Goal: Entertainment & Leisure: Consume media (video, audio)

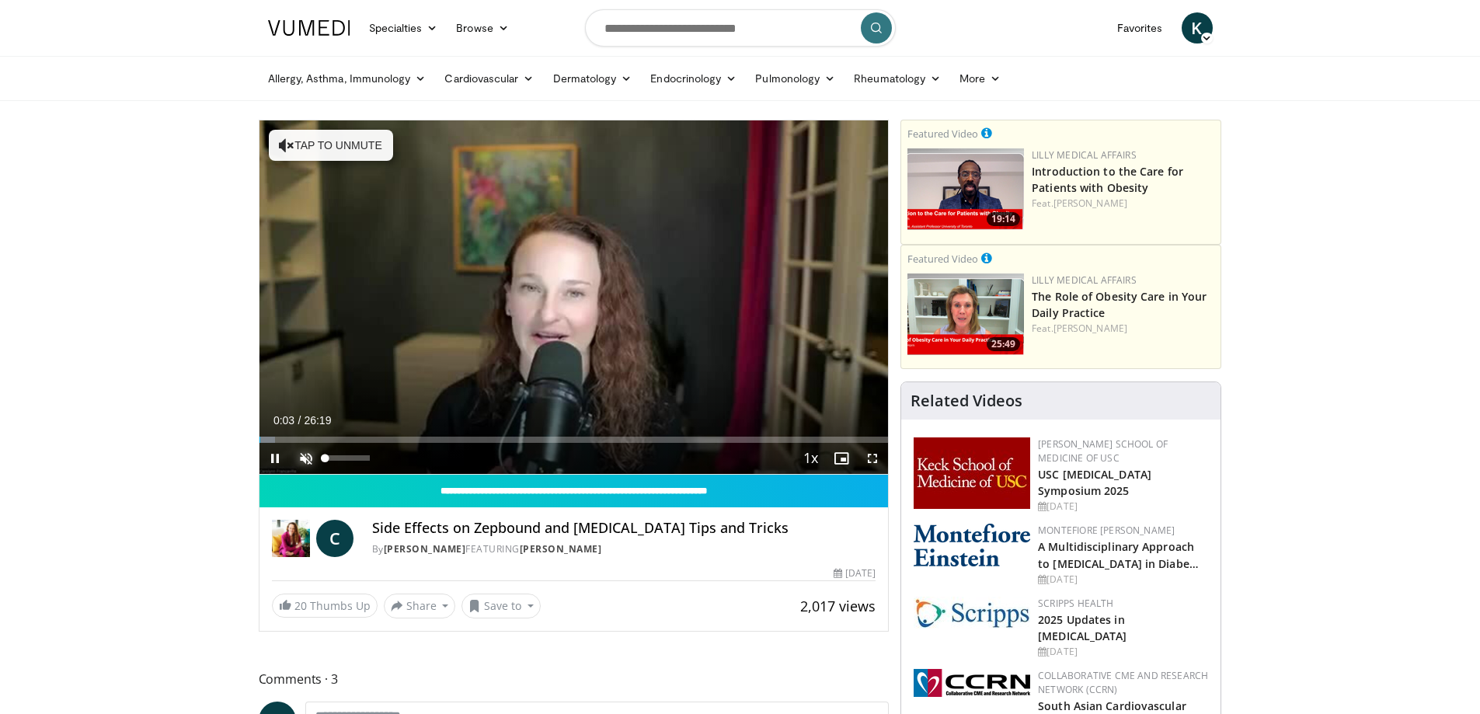
click at [306, 458] on span "Video Player" at bounding box center [306, 458] width 31 height 31
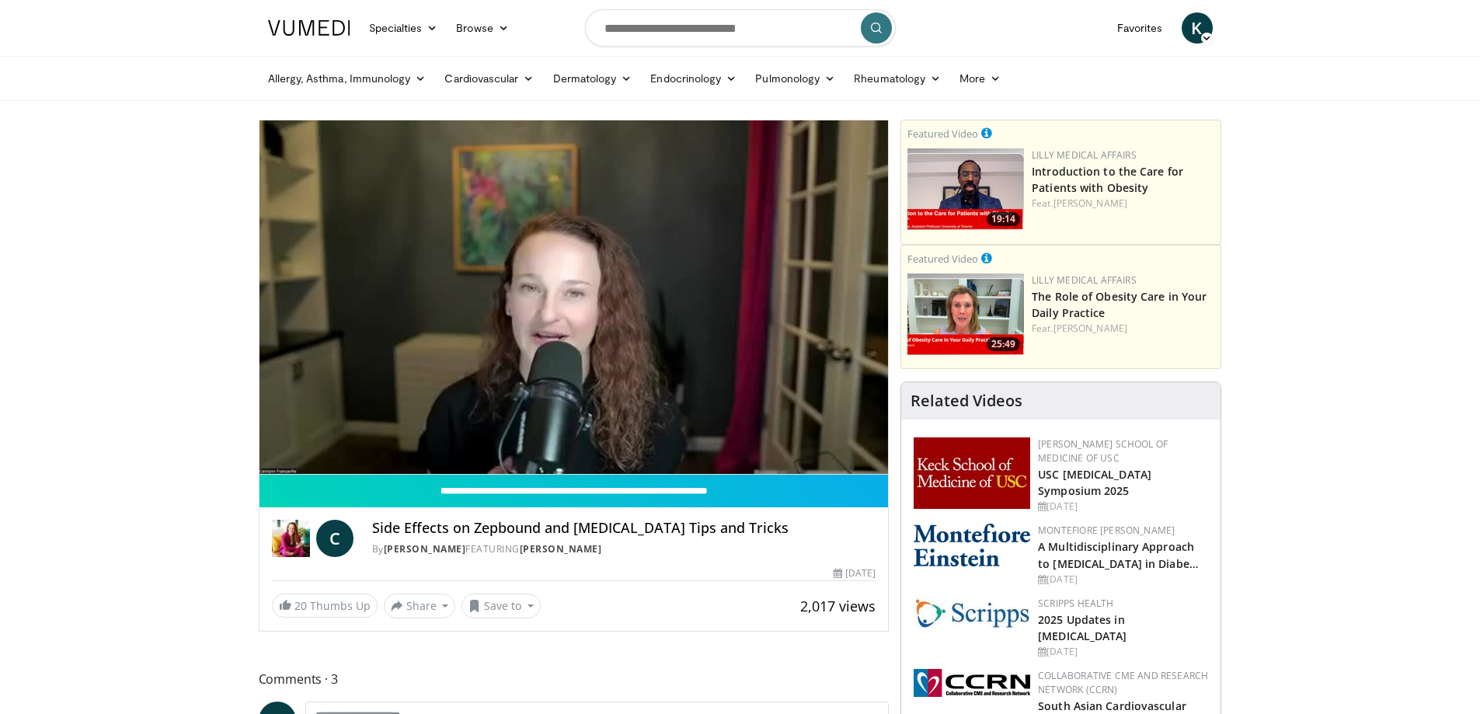
click at [339, 457] on div "10 seconds Tap to unmute" at bounding box center [574, 297] width 629 height 354
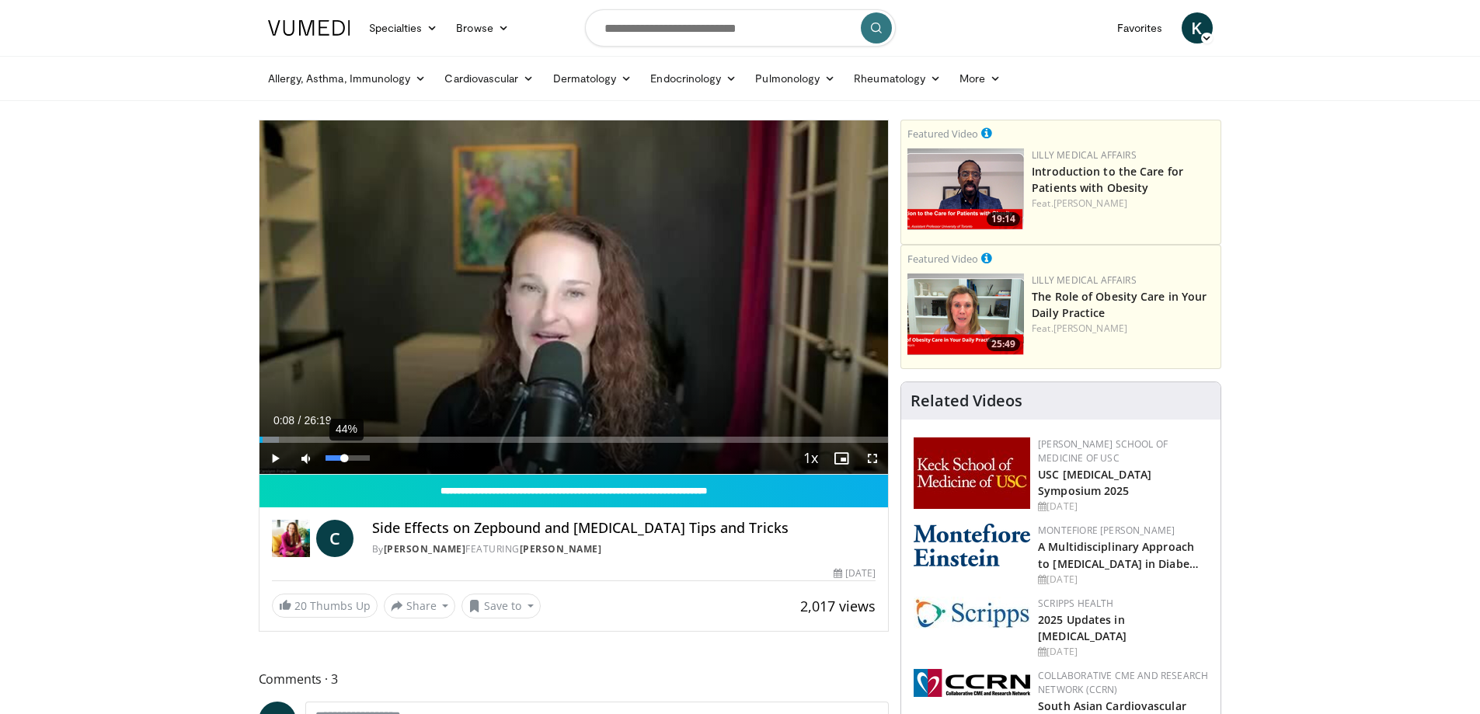
click at [345, 459] on div "44%" at bounding box center [348, 457] width 44 height 5
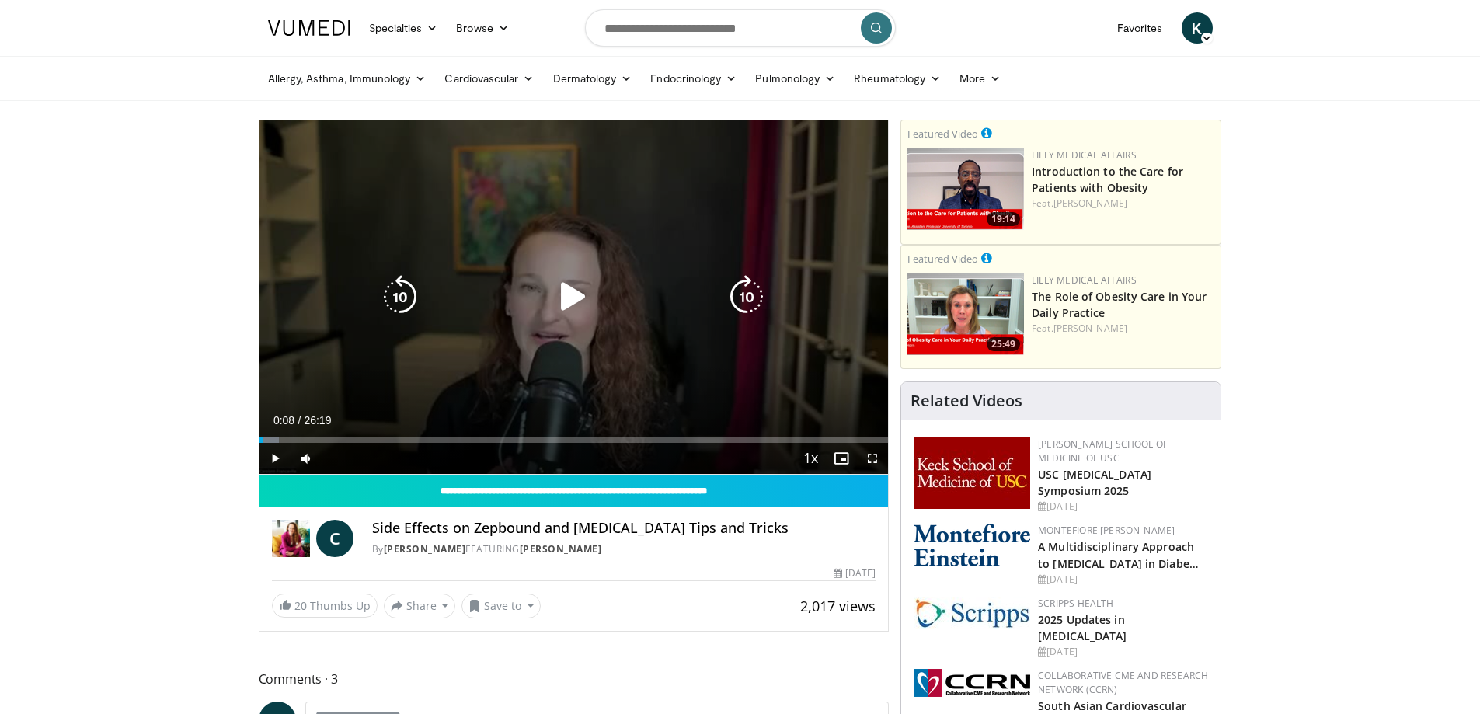
click at [569, 298] on icon "Video Player" at bounding box center [574, 297] width 44 height 44
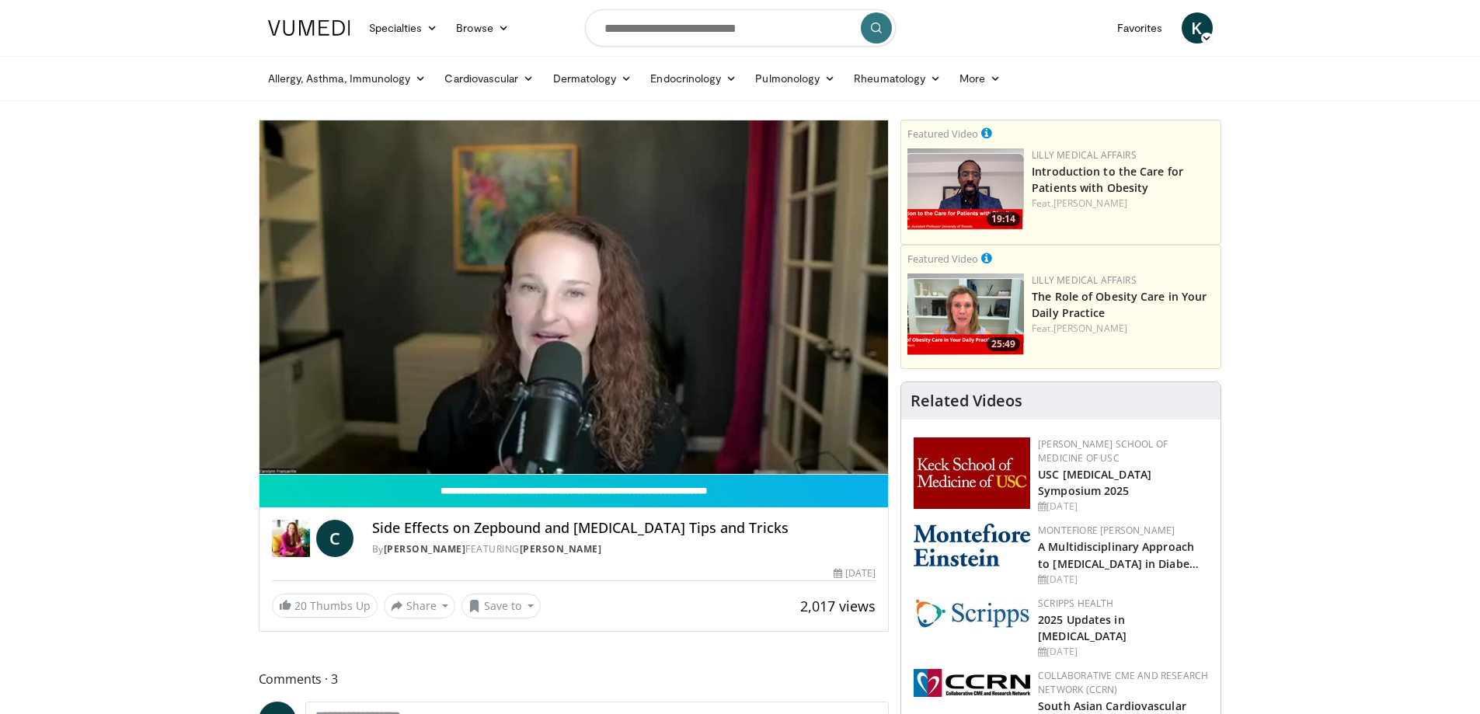
click at [333, 456] on div "10 seconds Tap to unmute" at bounding box center [574, 297] width 629 height 354
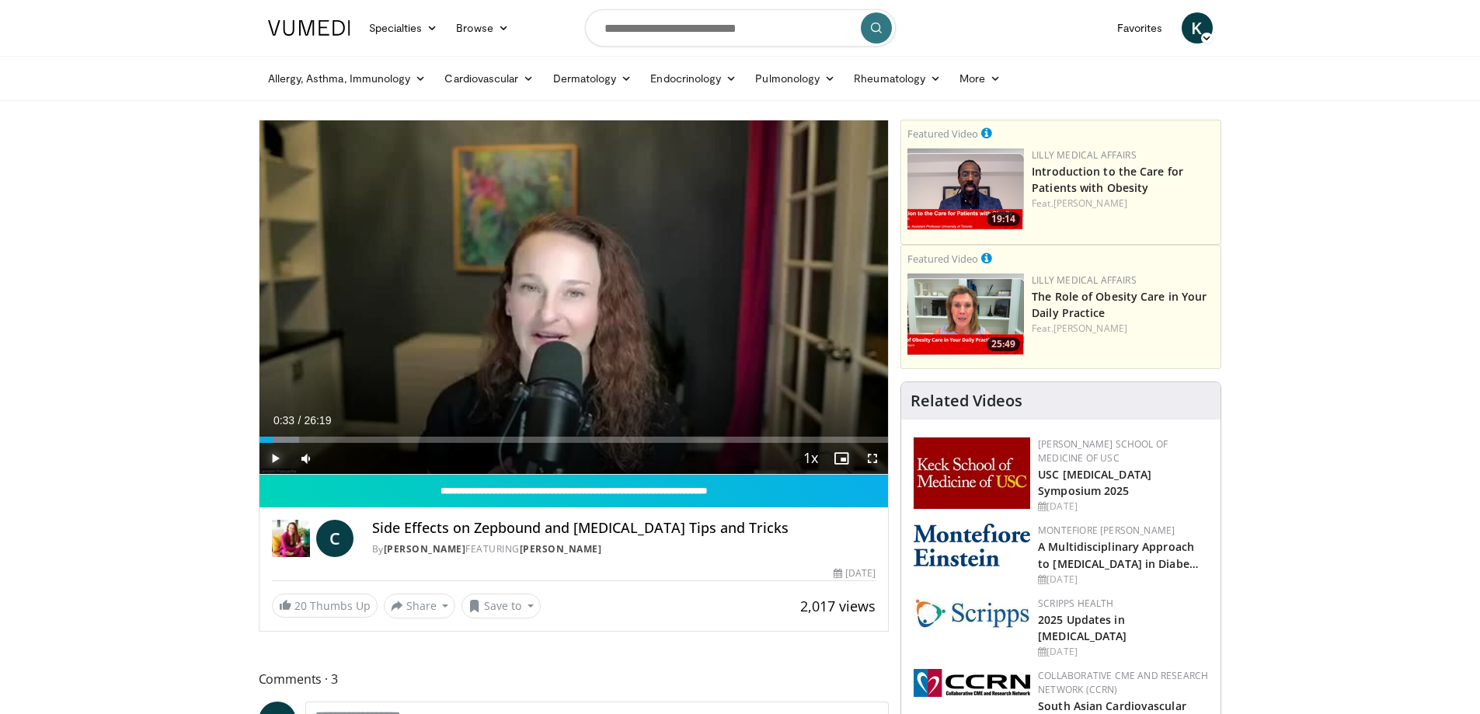
click at [278, 459] on span "Video Player" at bounding box center [275, 458] width 31 height 31
drag, startPoint x: 344, startPoint y: 458, endPoint x: 336, endPoint y: 458, distance: 8.6
click at [336, 458] on div "Volume Level" at bounding box center [331, 457] width 10 height 5
click at [419, 437] on div "Progress Bar" at bounding box center [420, 440] width 2 height 6
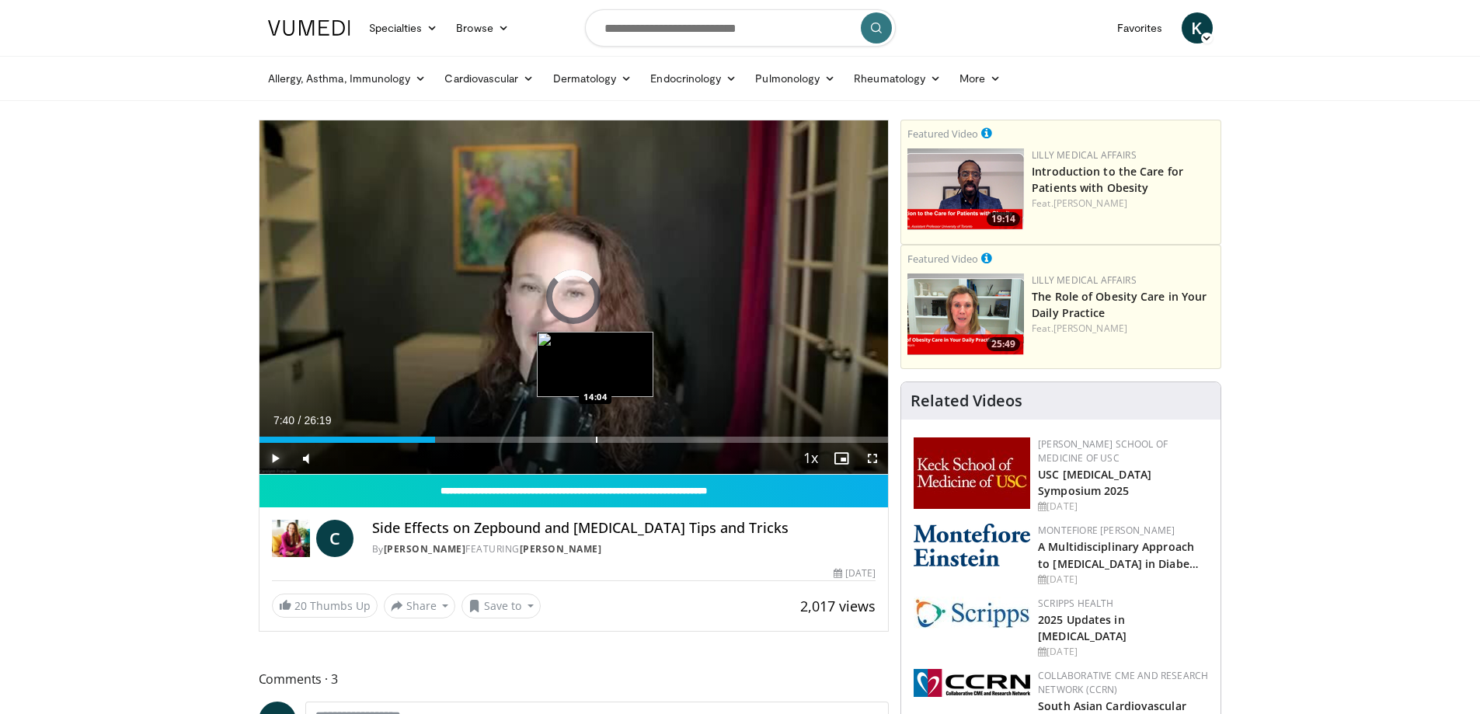
drag, startPoint x: 420, startPoint y: 439, endPoint x: 595, endPoint y: 440, distance: 174.8
click at [596, 440] on div "Progress Bar" at bounding box center [597, 440] width 2 height 6
drag, startPoint x: 595, startPoint y: 441, endPoint x: 681, endPoint y: 441, distance: 86.2
click at [610, 442] on div "Progress Bar" at bounding box center [609, 440] width 2 height 6
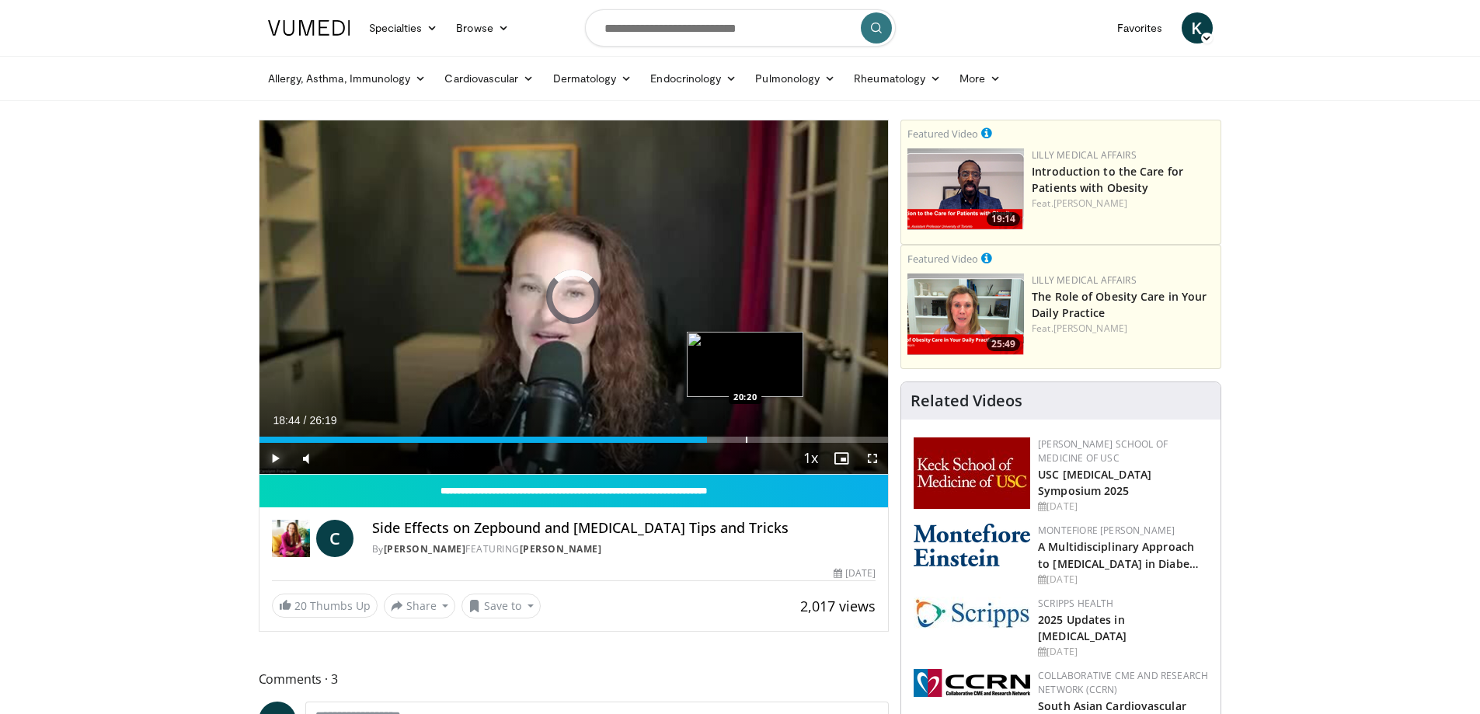
drag, startPoint x: 685, startPoint y: 440, endPoint x: 754, endPoint y: 441, distance: 69.2
click at [747, 441] on div "Progress Bar" at bounding box center [747, 440] width 2 height 6
click at [767, 440] on div "Progress Bar" at bounding box center [768, 440] width 2 height 6
drag, startPoint x: 765, startPoint y: 441, endPoint x: 786, endPoint y: 441, distance: 21.0
click at [786, 441] on div "Loaded : 84.86% 21:55 21:57" at bounding box center [574, 440] width 629 height 6
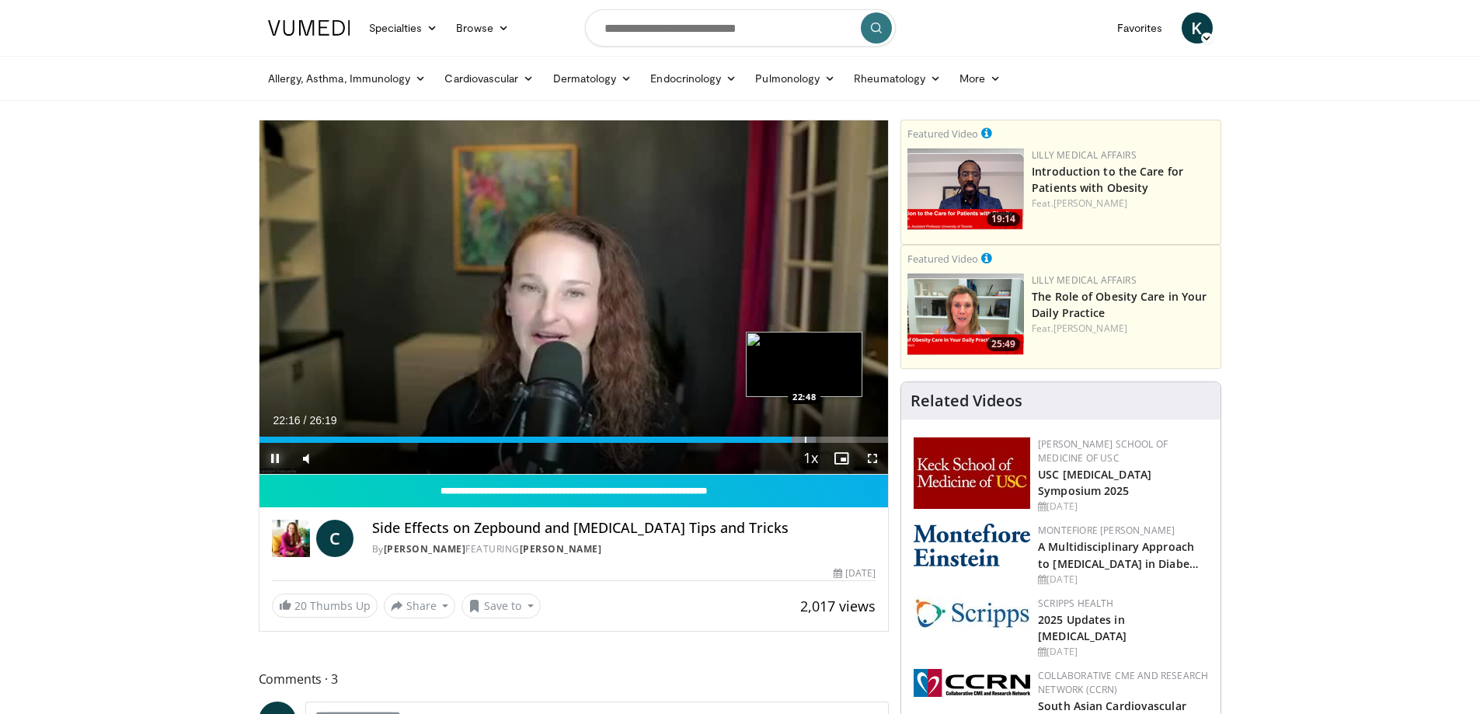
click at [805, 441] on div "Progress Bar" at bounding box center [806, 440] width 2 height 6
click at [817, 441] on div "Progress Bar" at bounding box center [818, 440] width 2 height 6
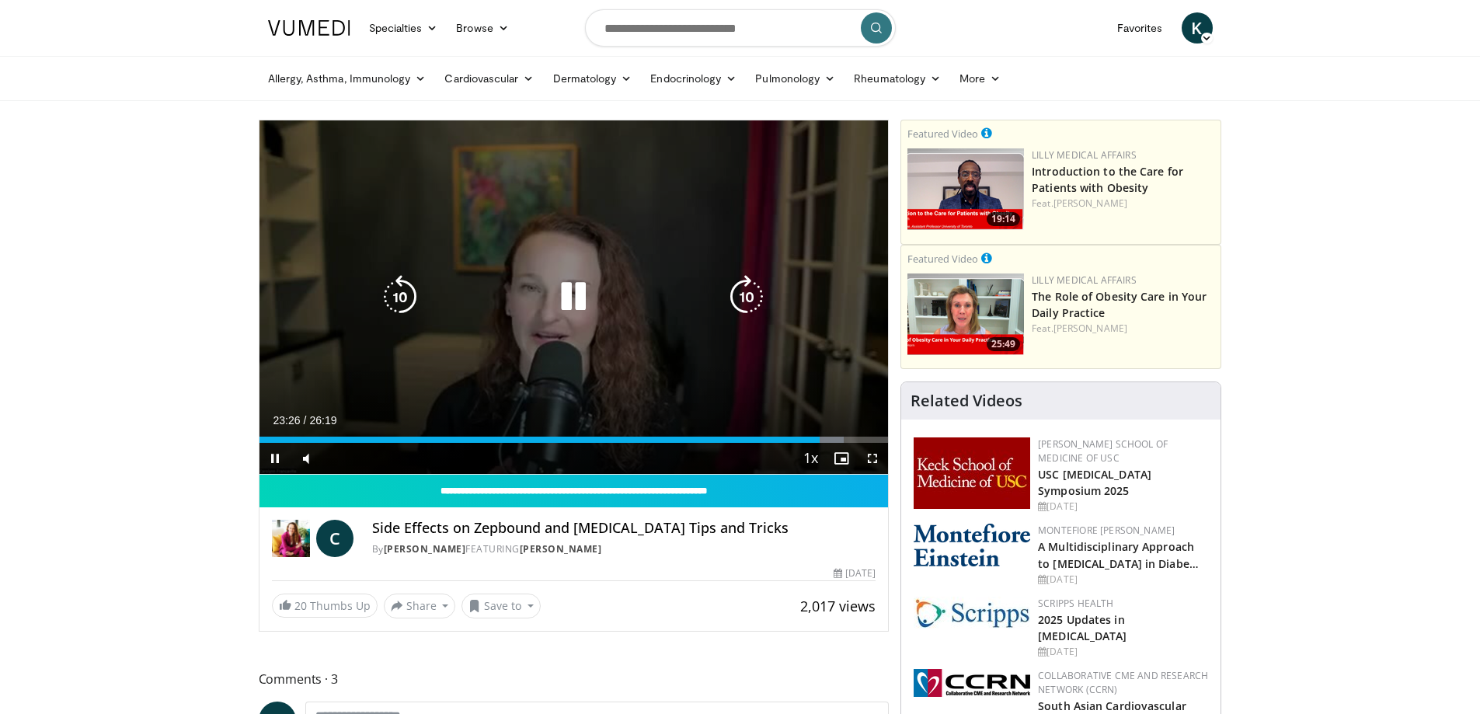
click at [573, 298] on icon "Video Player" at bounding box center [574, 297] width 44 height 44
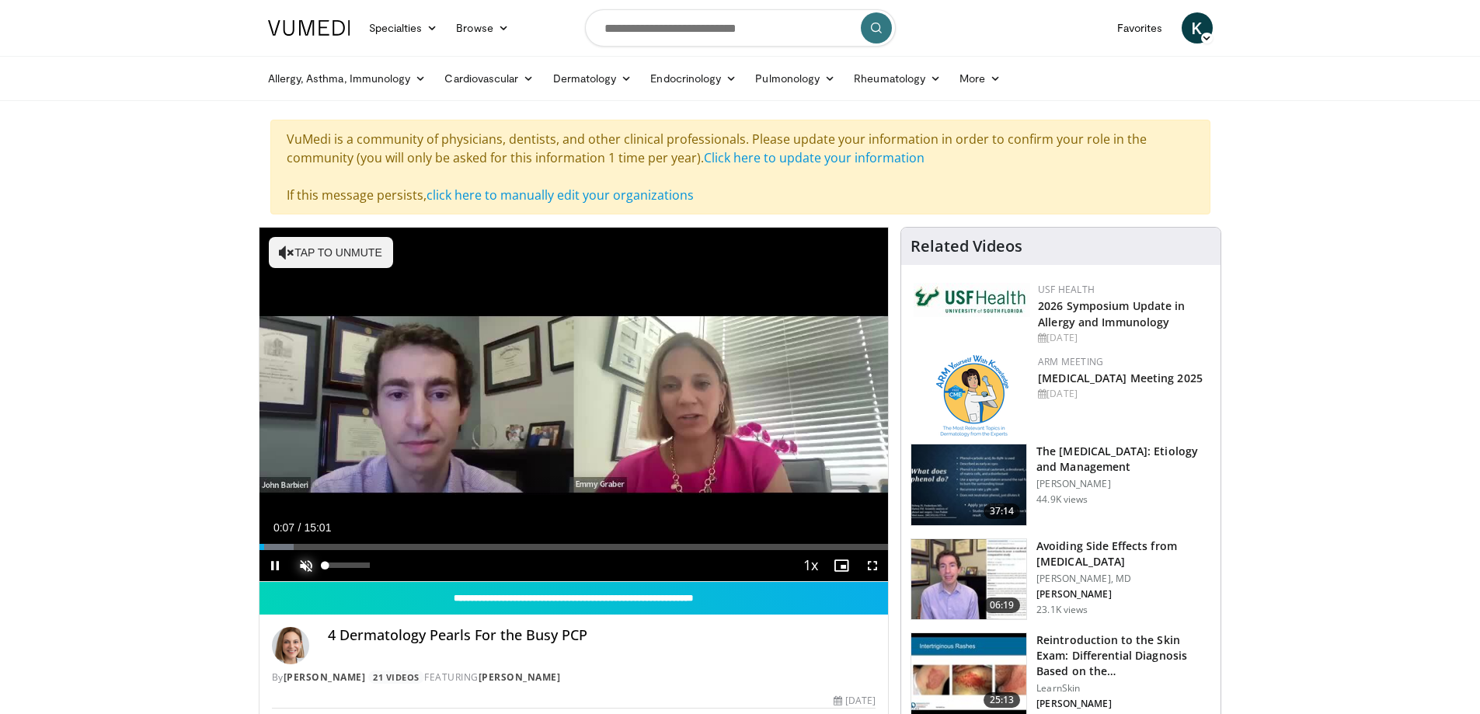
click at [312, 570] on span "Video Player" at bounding box center [306, 565] width 31 height 31
click at [347, 566] on div "47%" at bounding box center [348, 565] width 44 height 5
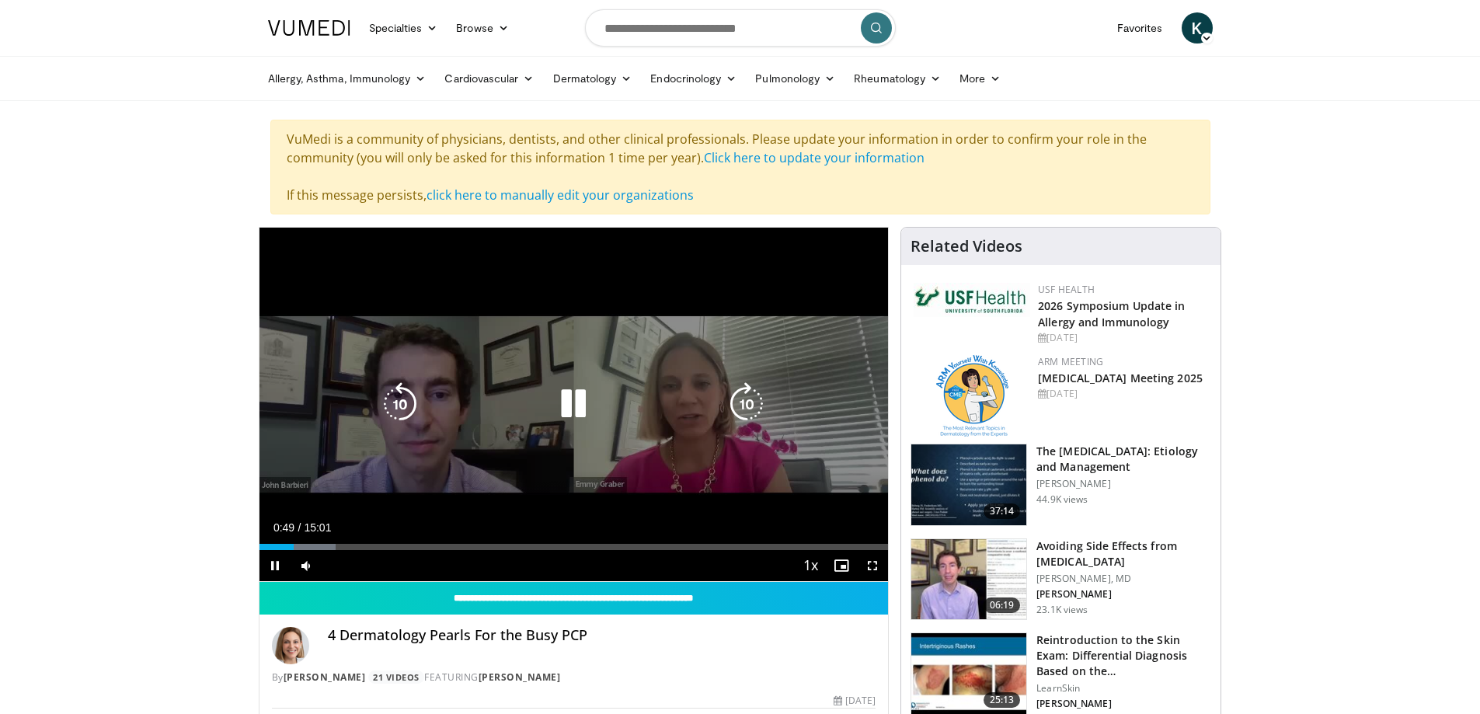
click at [571, 401] on icon "Video Player" at bounding box center [574, 404] width 44 height 44
